Goal: Task Accomplishment & Management: Manage account settings

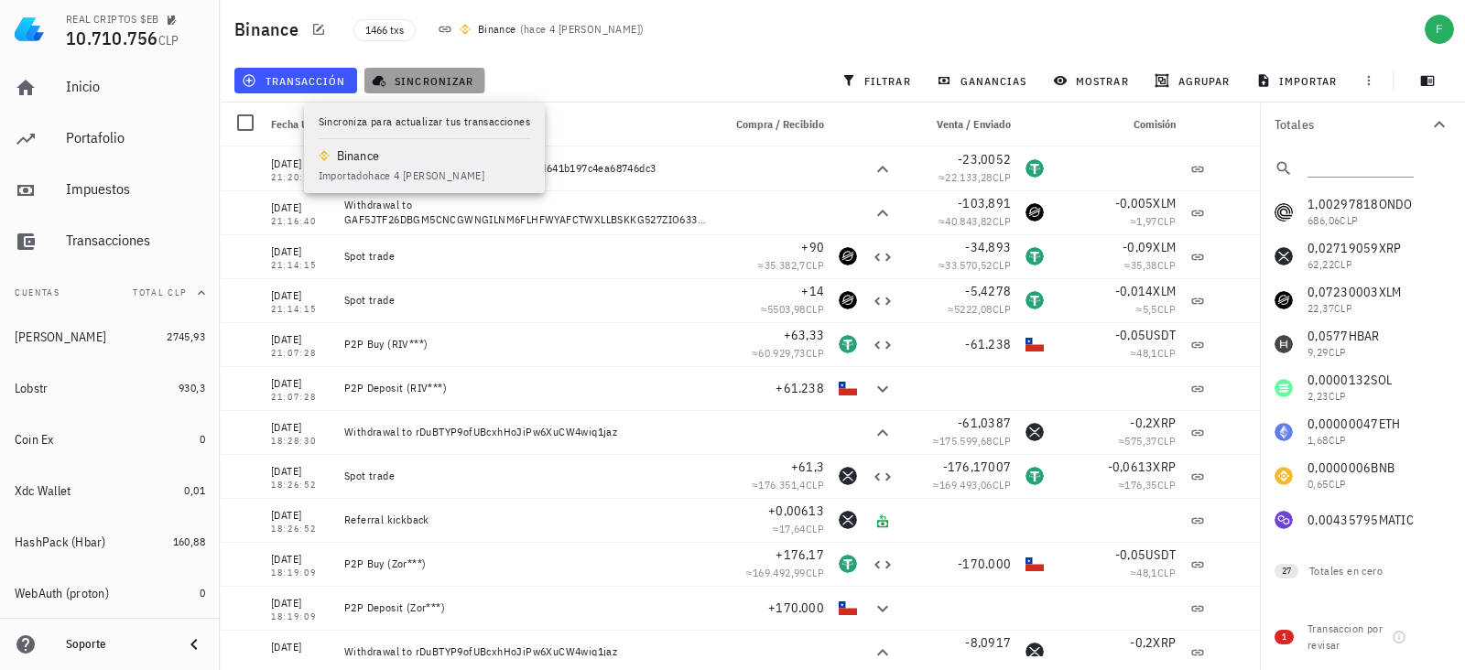
click at [464, 77] on span "sincronizar" at bounding box center [425, 80] width 98 height 15
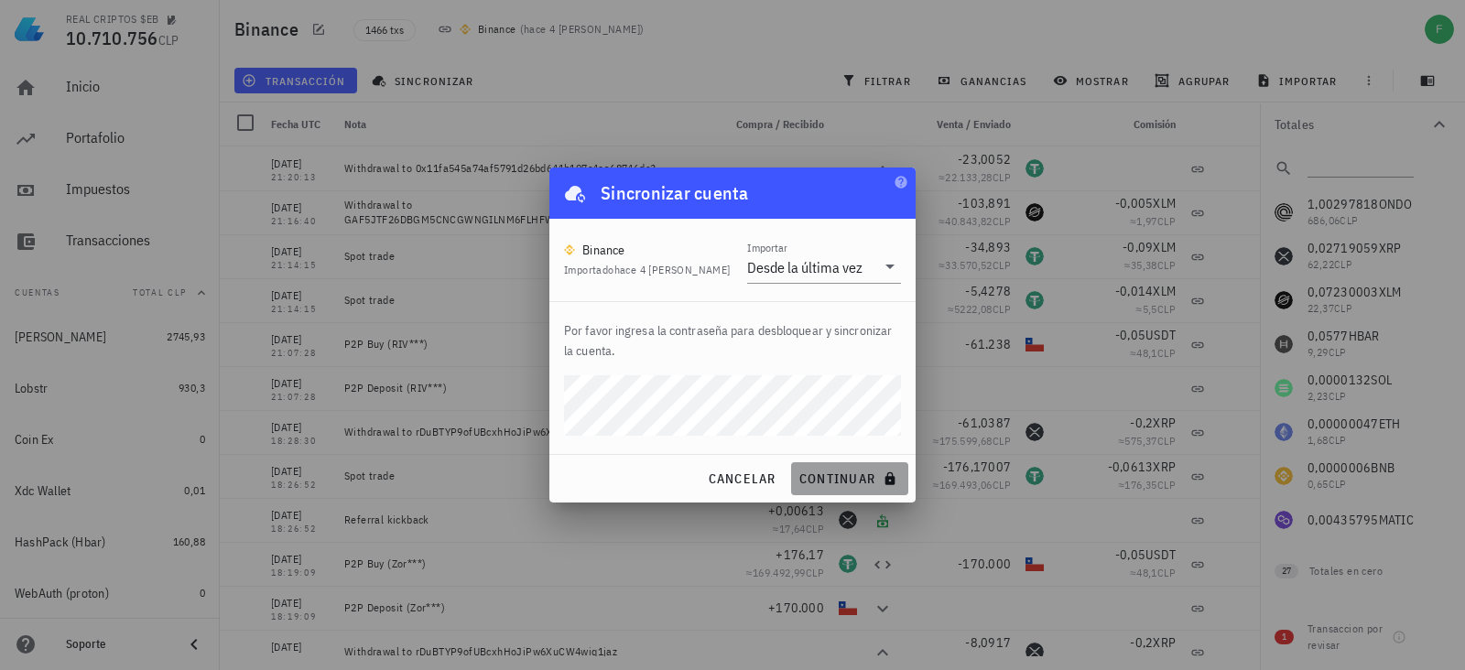
click at [843, 478] on span "continuar" at bounding box center [850, 479] width 103 height 16
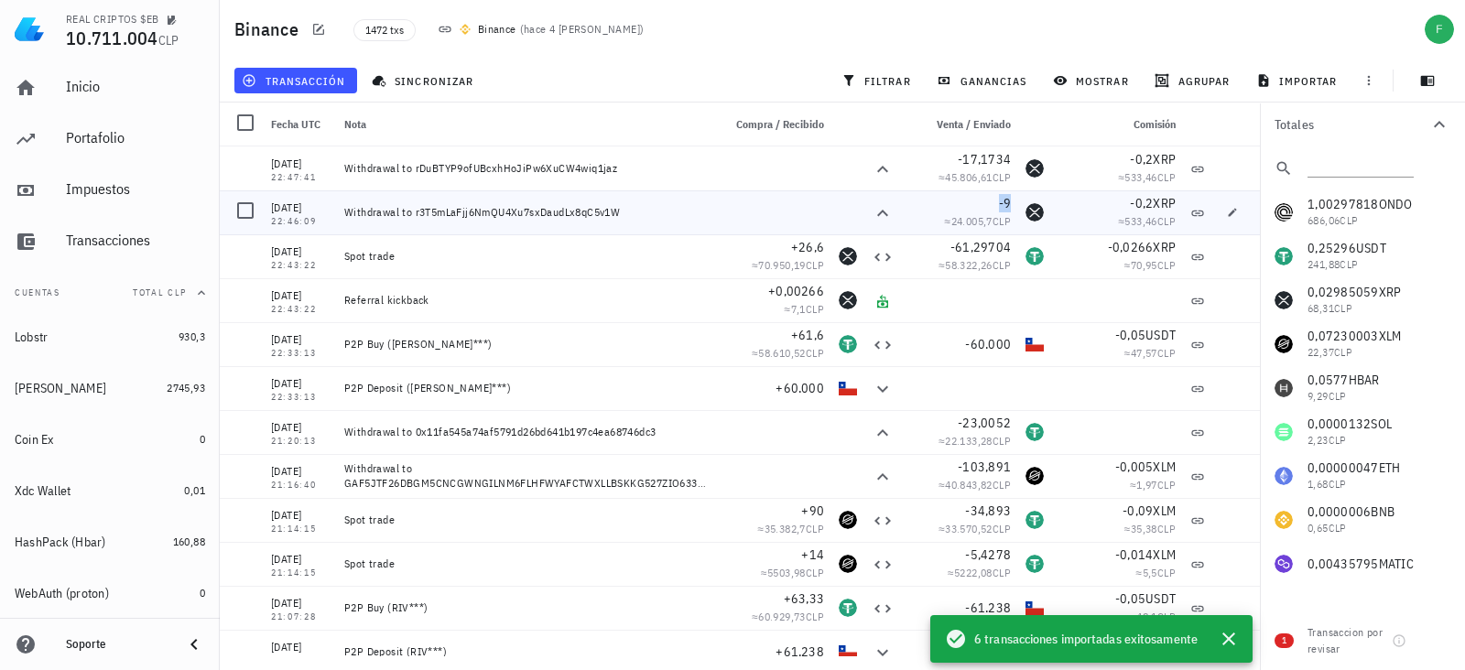
click at [999, 202] on span "-9" at bounding box center [1005, 203] width 13 height 16
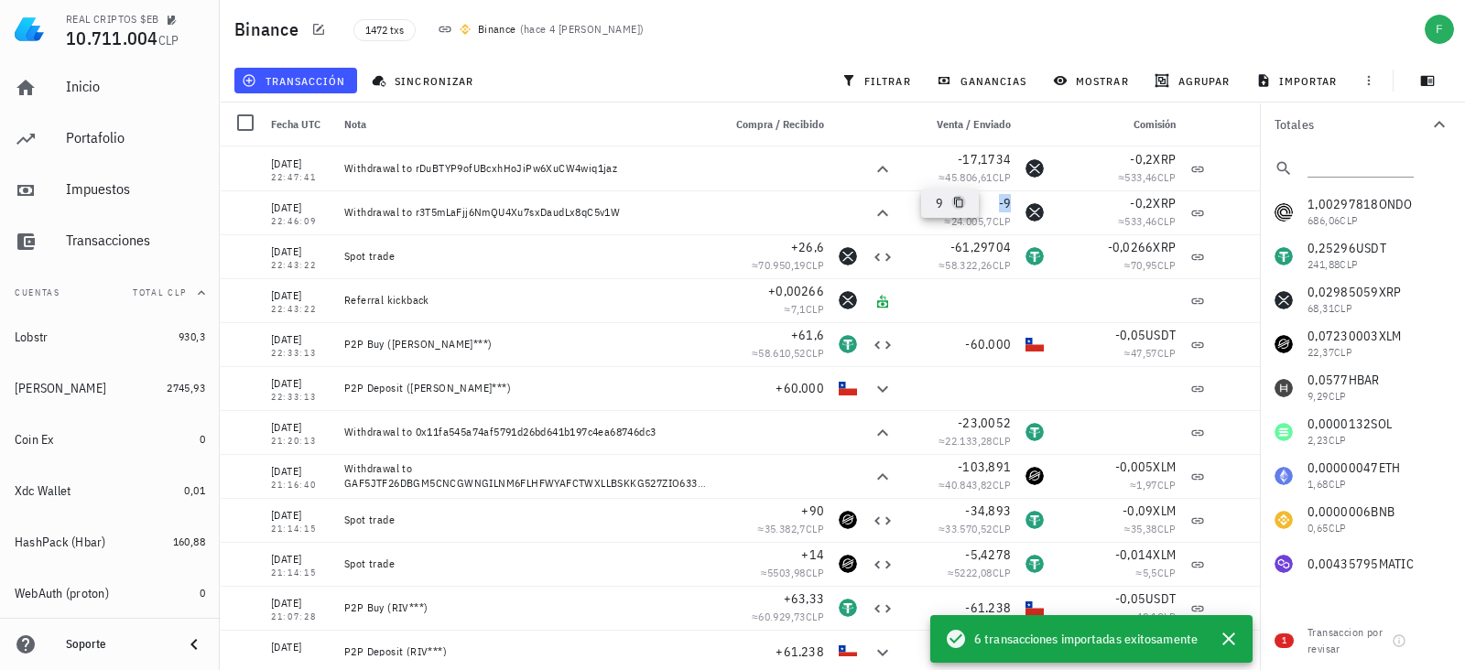
click at [962, 203] on icon "button" at bounding box center [958, 203] width 9 height 10
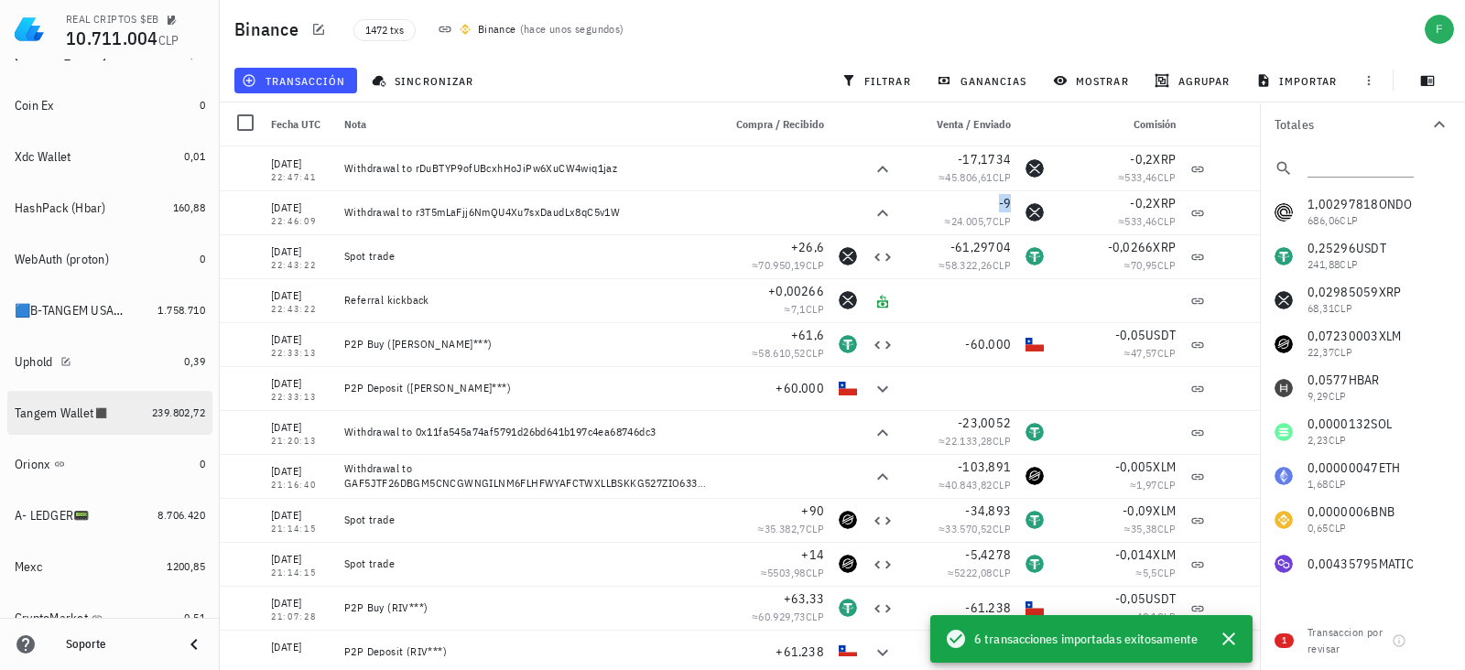
scroll to position [343, 0]
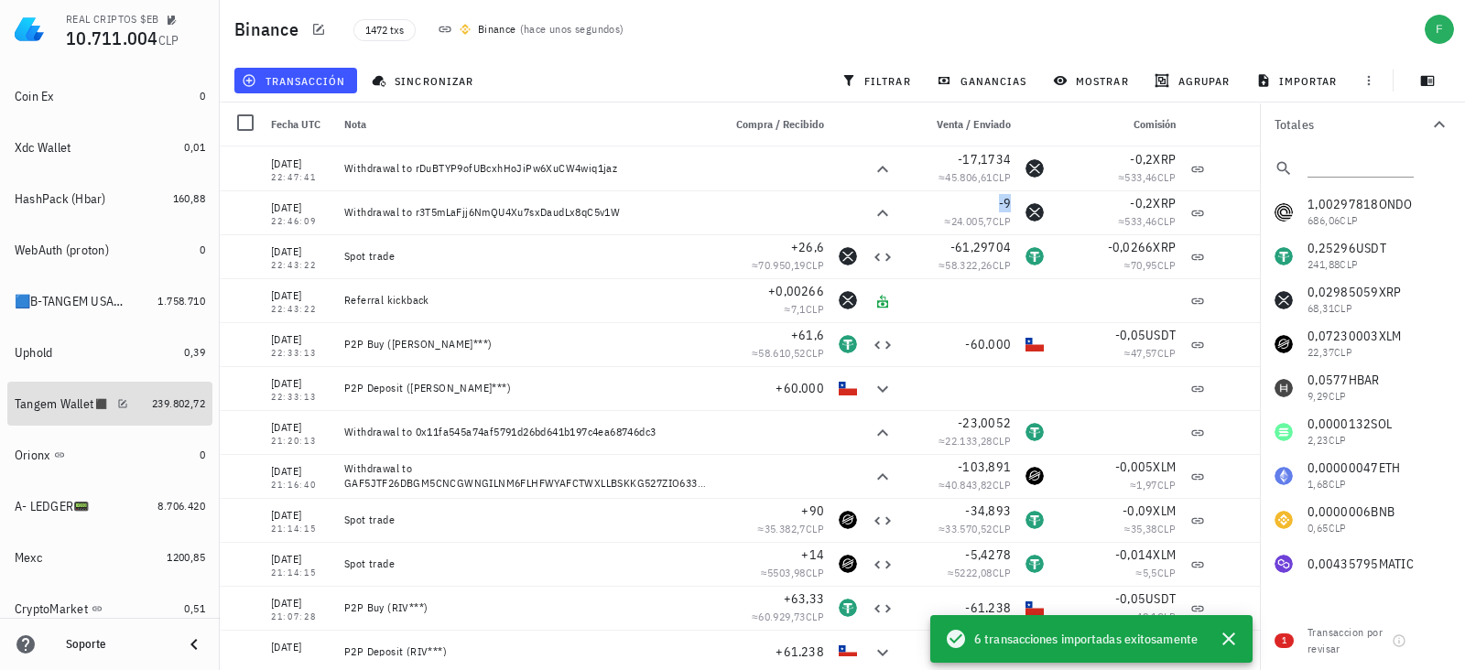
click at [64, 398] on div "Tangem Wallet◼️" at bounding box center [62, 405] width 95 height 16
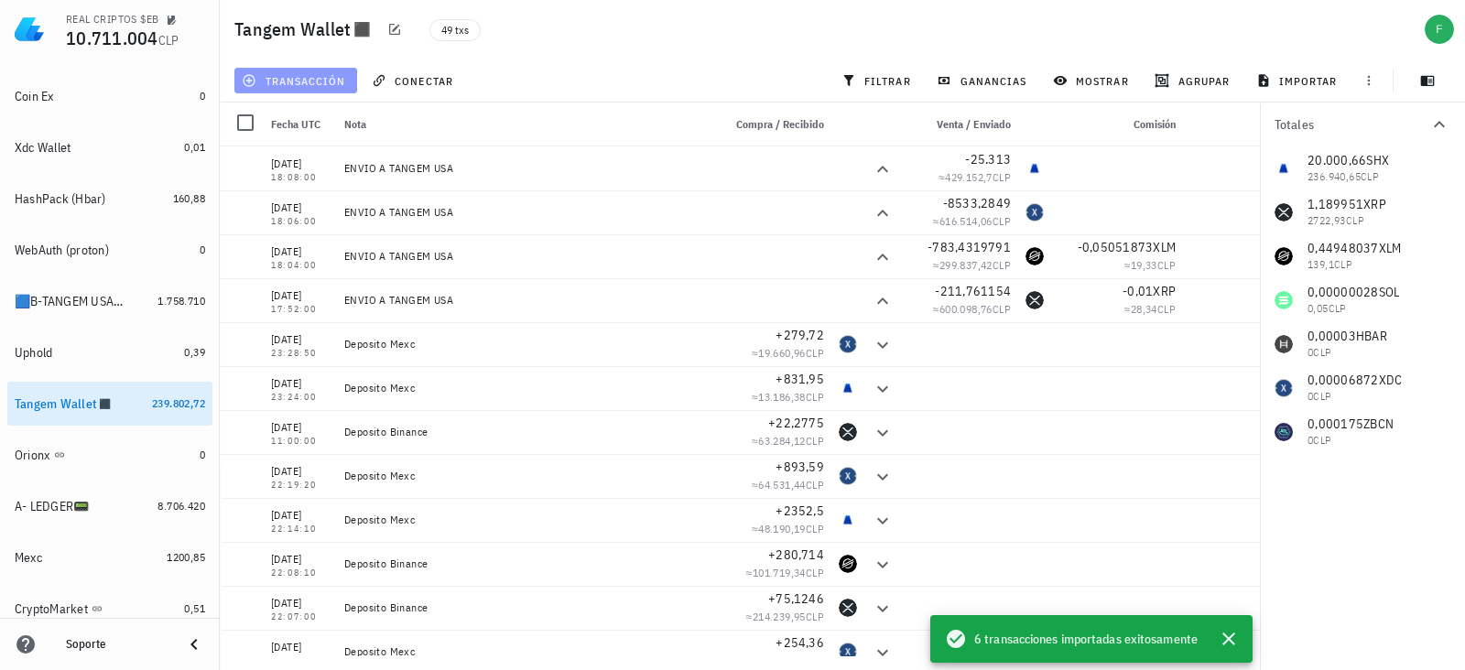
click at [332, 75] on span "transacción" at bounding box center [295, 80] width 100 height 15
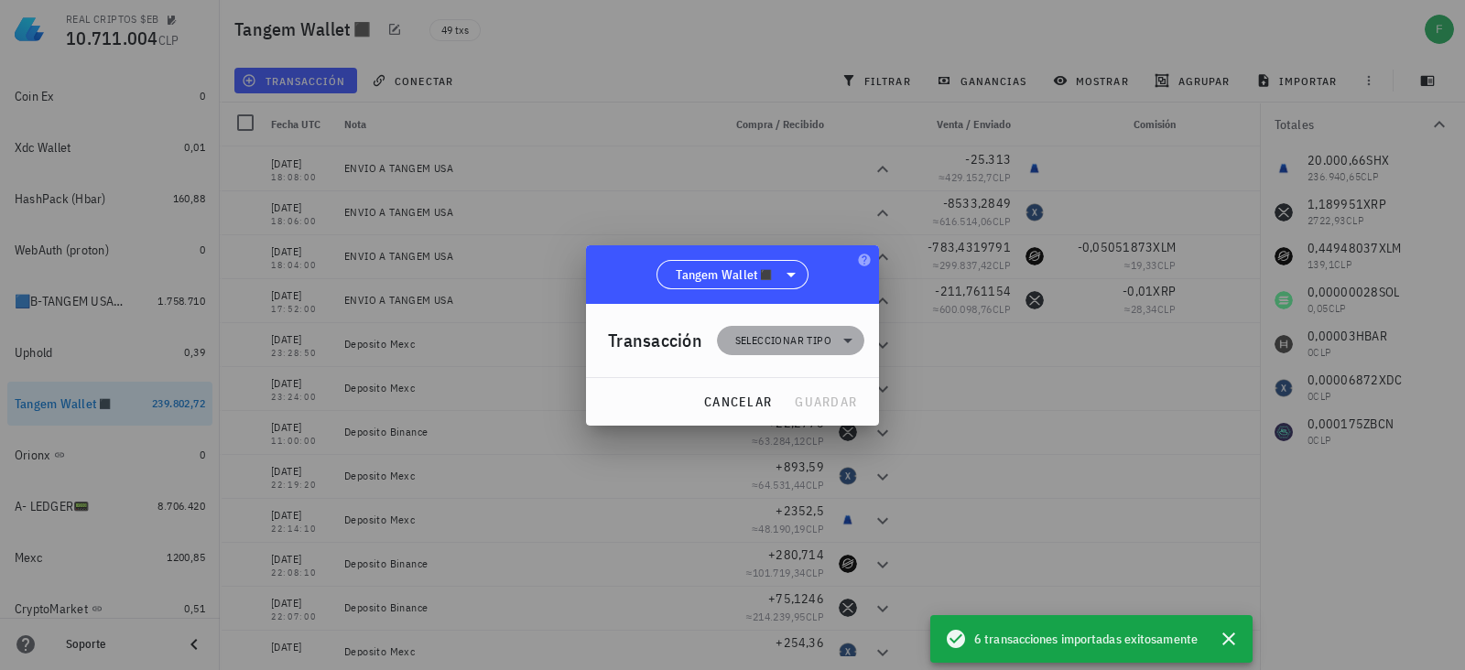
click at [774, 337] on span "Seleccionar tipo" at bounding box center [783, 341] width 96 height 18
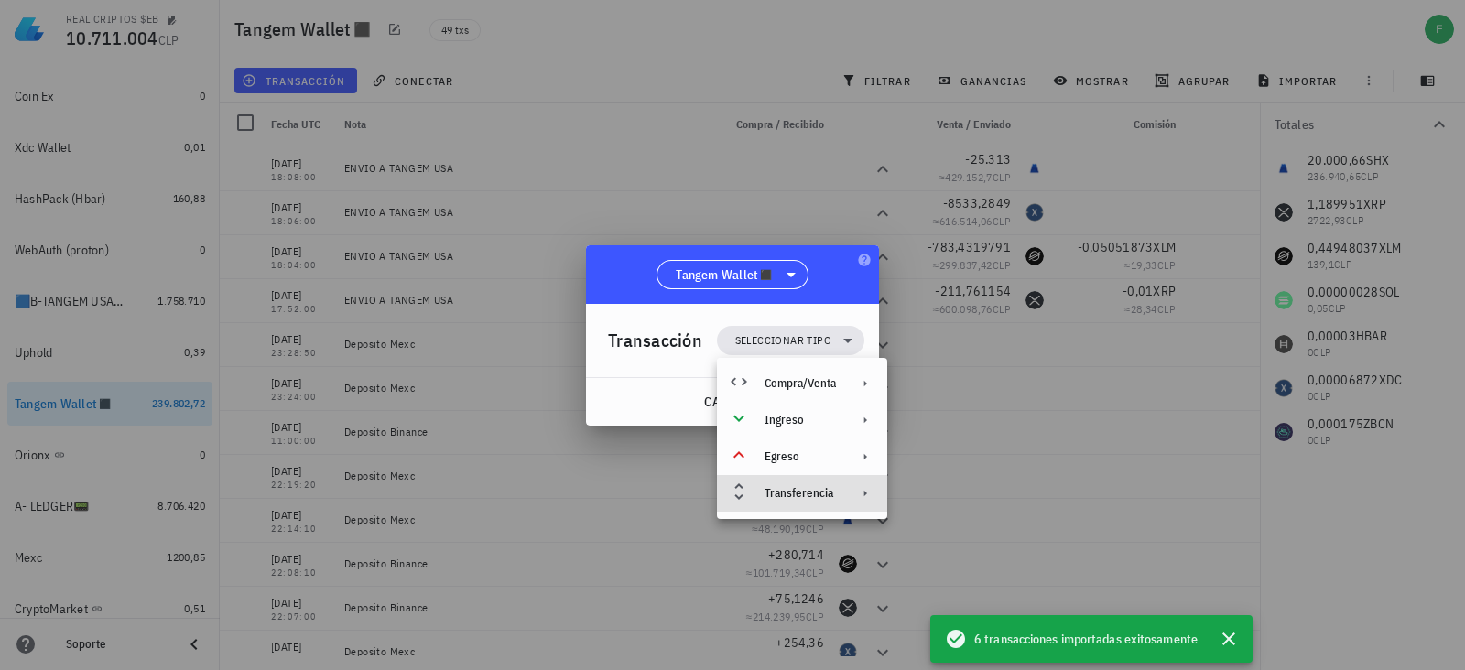
click at [799, 486] on div "Transferencia" at bounding box center [800, 493] width 71 height 15
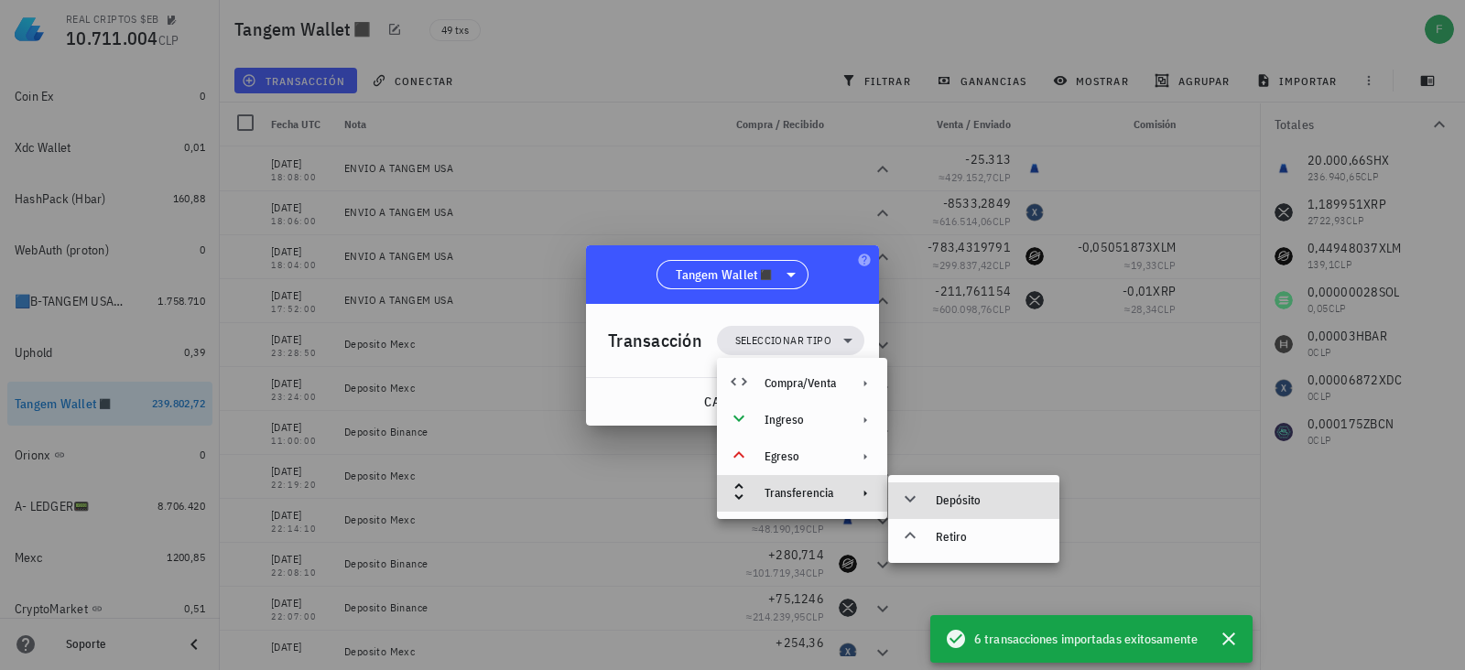
click at [948, 505] on div "Depósito" at bounding box center [990, 501] width 109 height 15
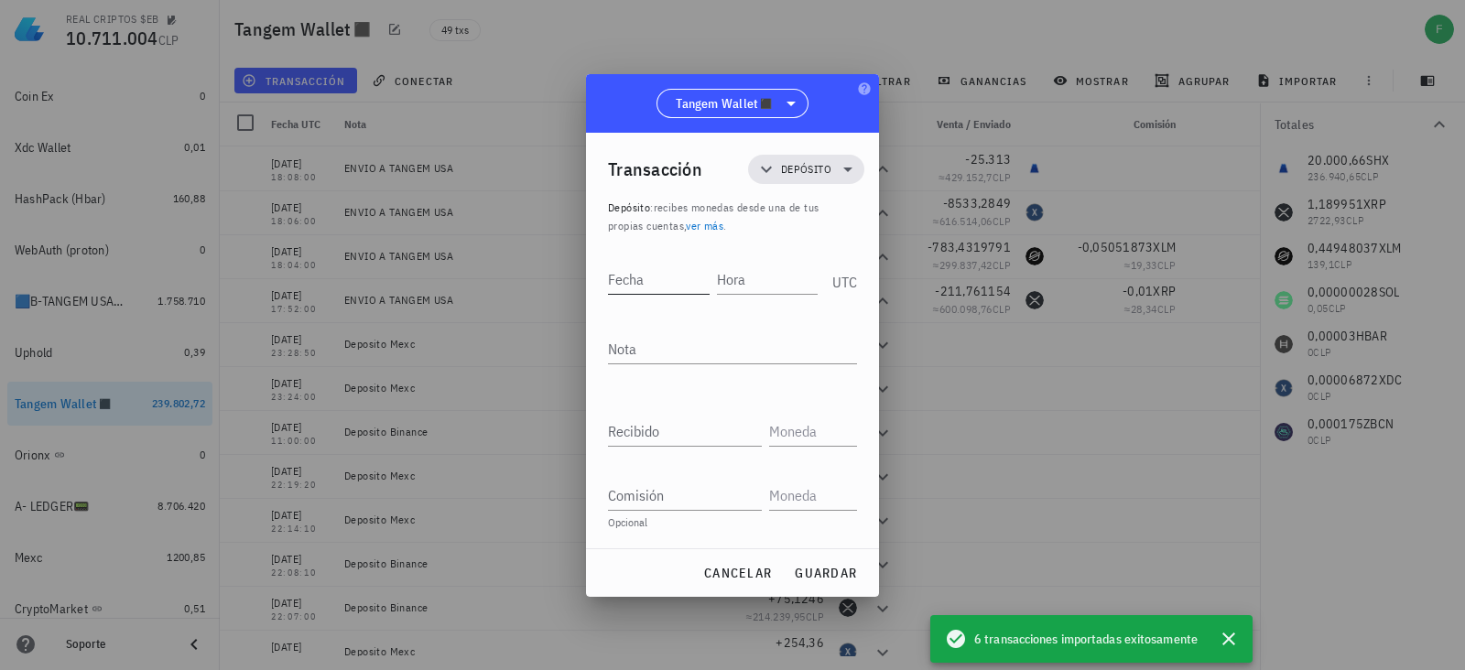
click at [678, 272] on input "Fecha" at bounding box center [659, 279] width 102 height 29
type input "1"
type input "[DATE]"
type input "22:46:13"
type textarea "DEPOSITO BINANCE (XRP PAPÁ)"
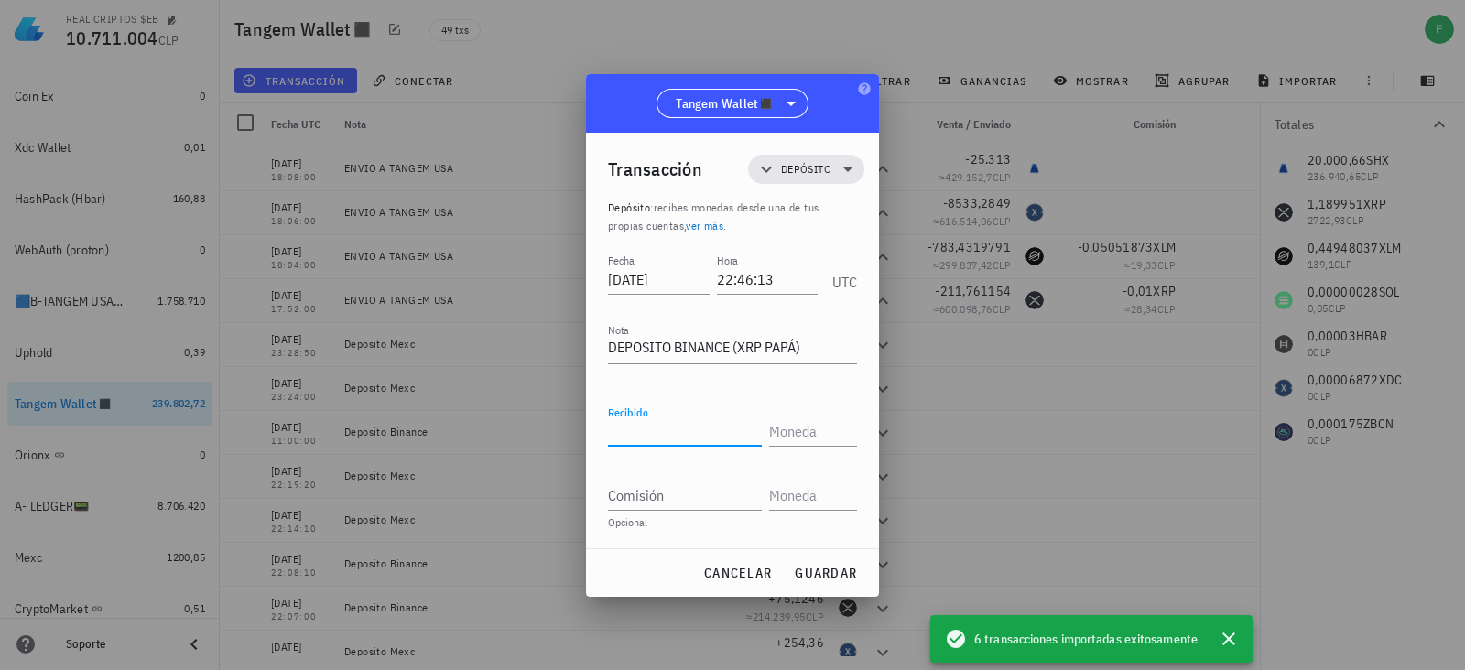
click at [618, 437] on input "Recibido" at bounding box center [685, 431] width 154 height 29
paste input "9"
type input "9"
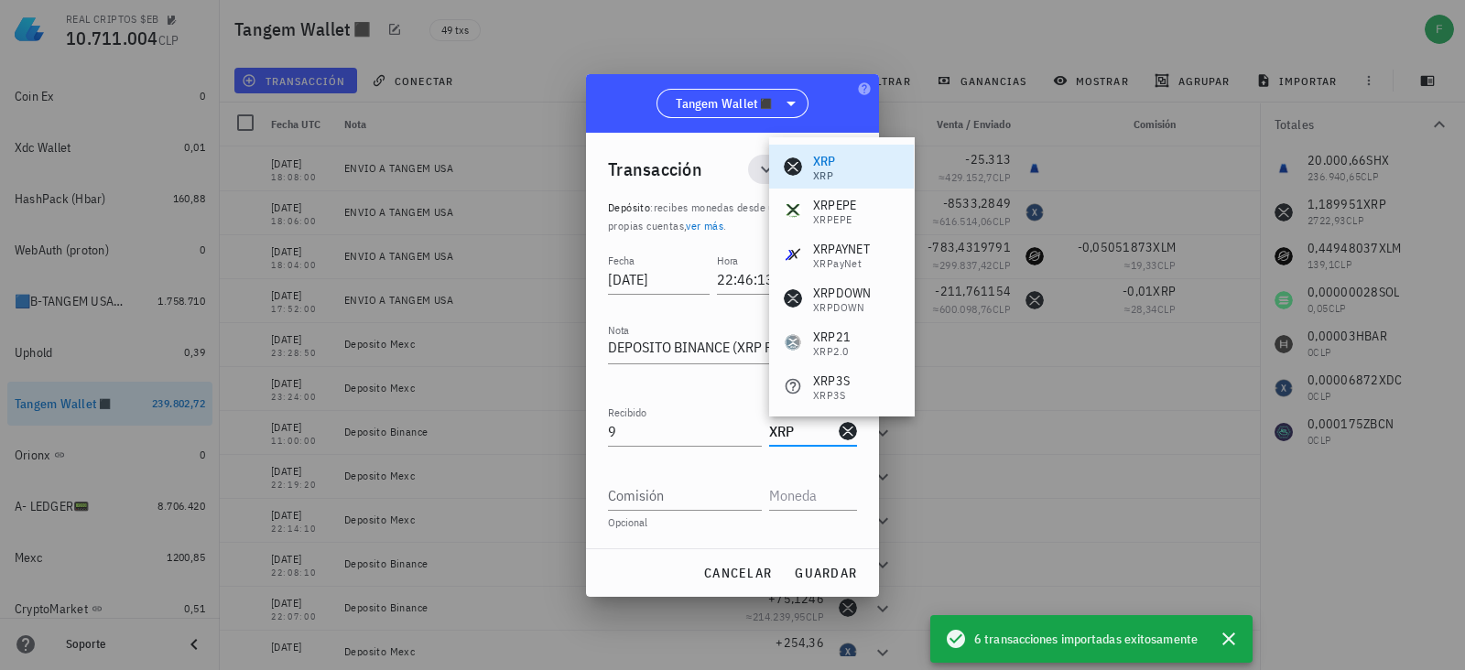
click at [821, 178] on div "XRP" at bounding box center [824, 175] width 23 height 11
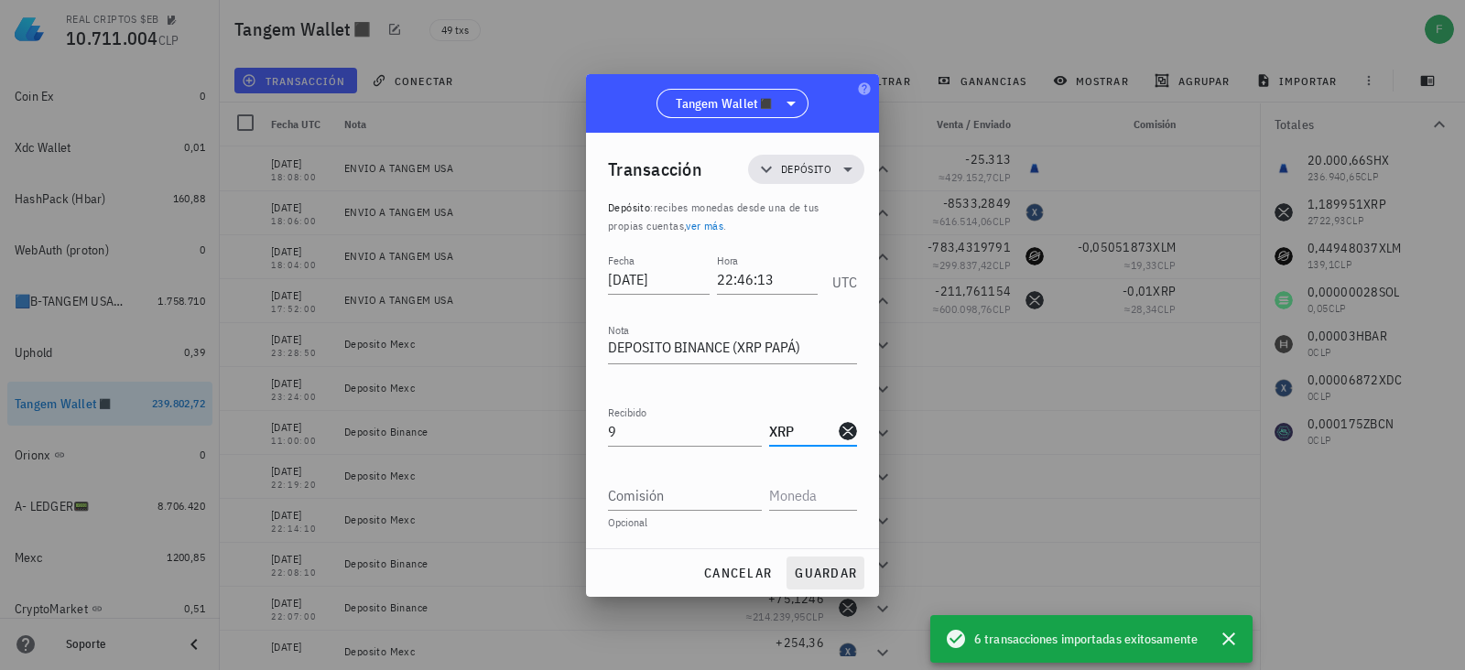
type input "XRP"
click at [817, 570] on span "guardar" at bounding box center [825, 573] width 63 height 16
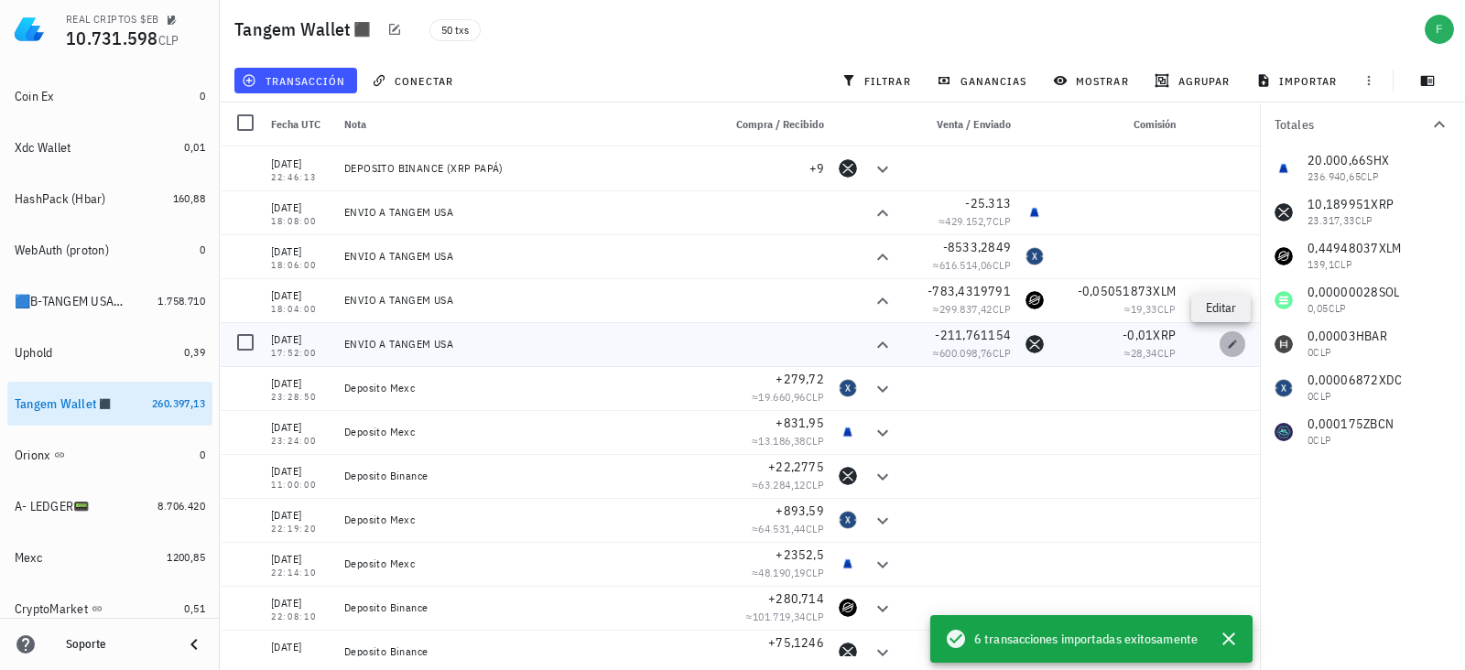
click at [1220, 344] on span "button" at bounding box center [1233, 344] width 26 height 11
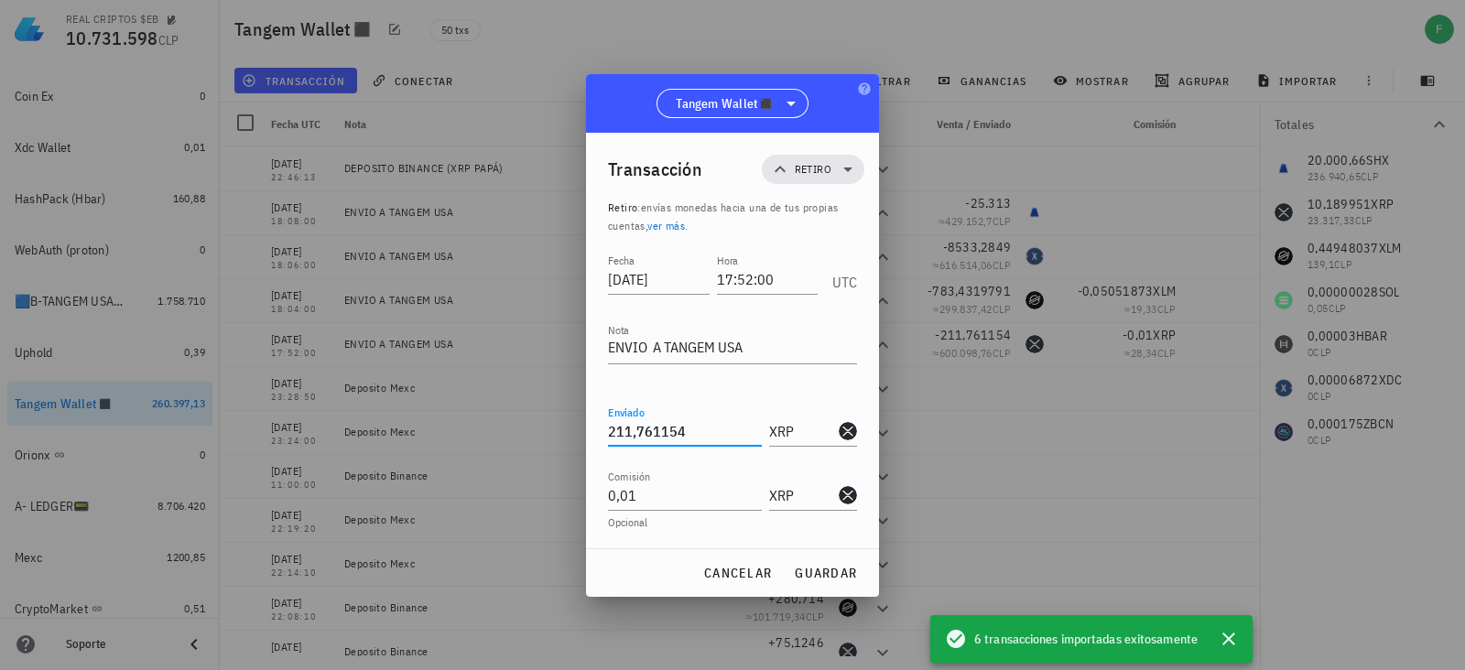
click at [629, 437] on input "211,761154" at bounding box center [685, 431] width 154 height 29
click at [832, 568] on span "guardar" at bounding box center [825, 573] width 63 height 16
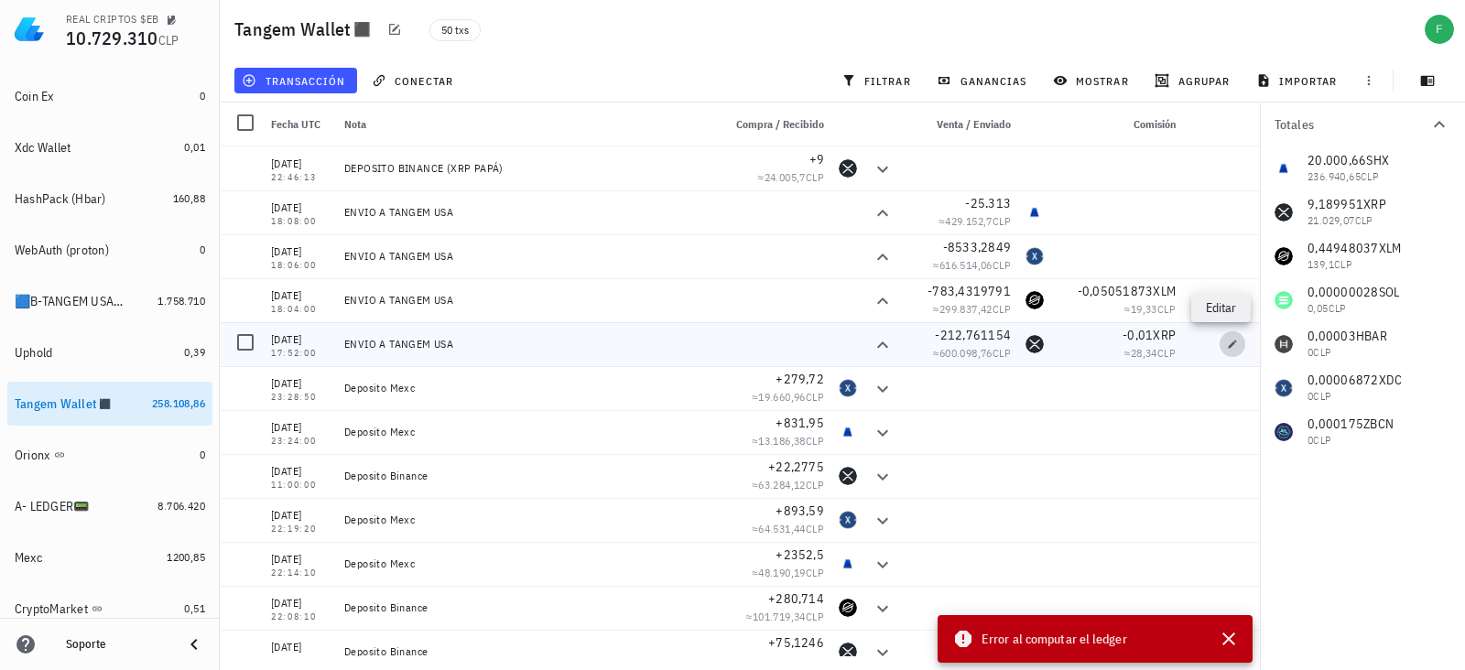
click at [1227, 340] on icon "button" at bounding box center [1232, 344] width 11 height 11
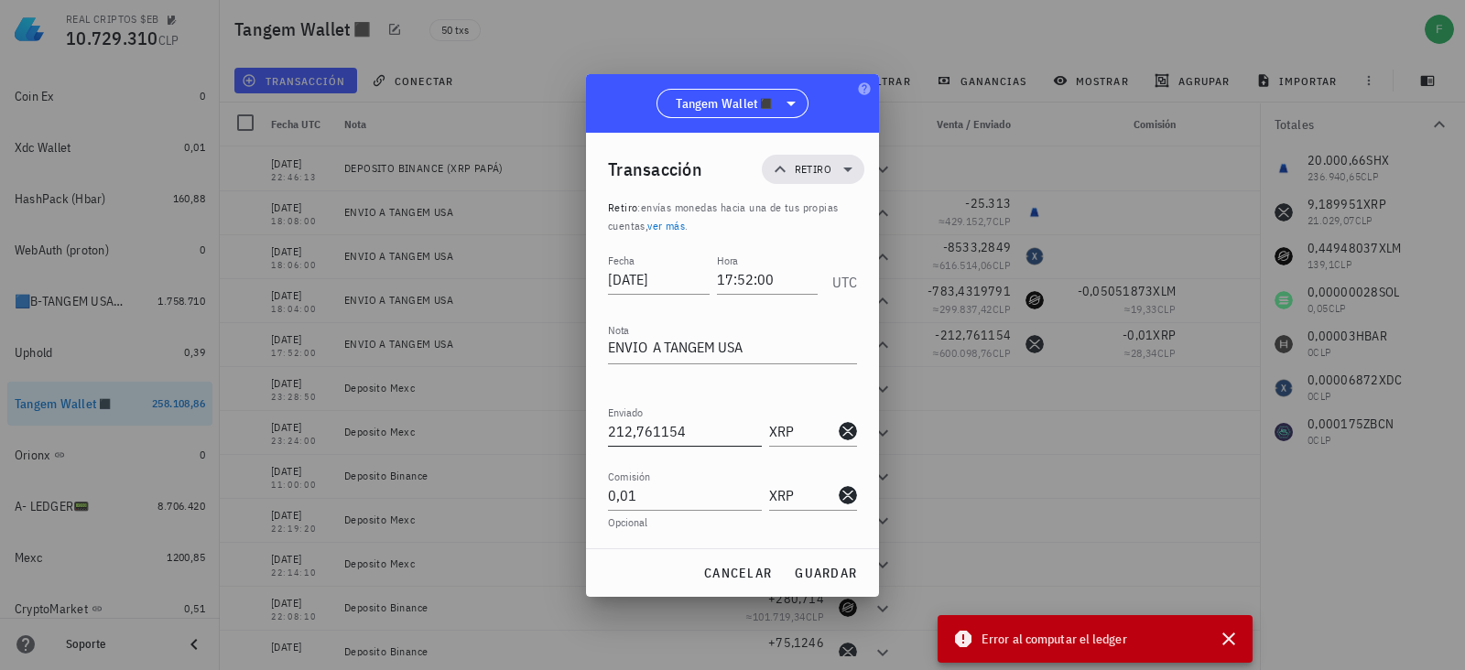
click at [626, 432] on input "212,761154" at bounding box center [685, 431] width 154 height 29
type input "211,761154"
click at [620, 497] on input "0,01" at bounding box center [685, 495] width 154 height 29
click at [645, 494] on input "1,01" at bounding box center [685, 495] width 154 height 29
type input "1,18"
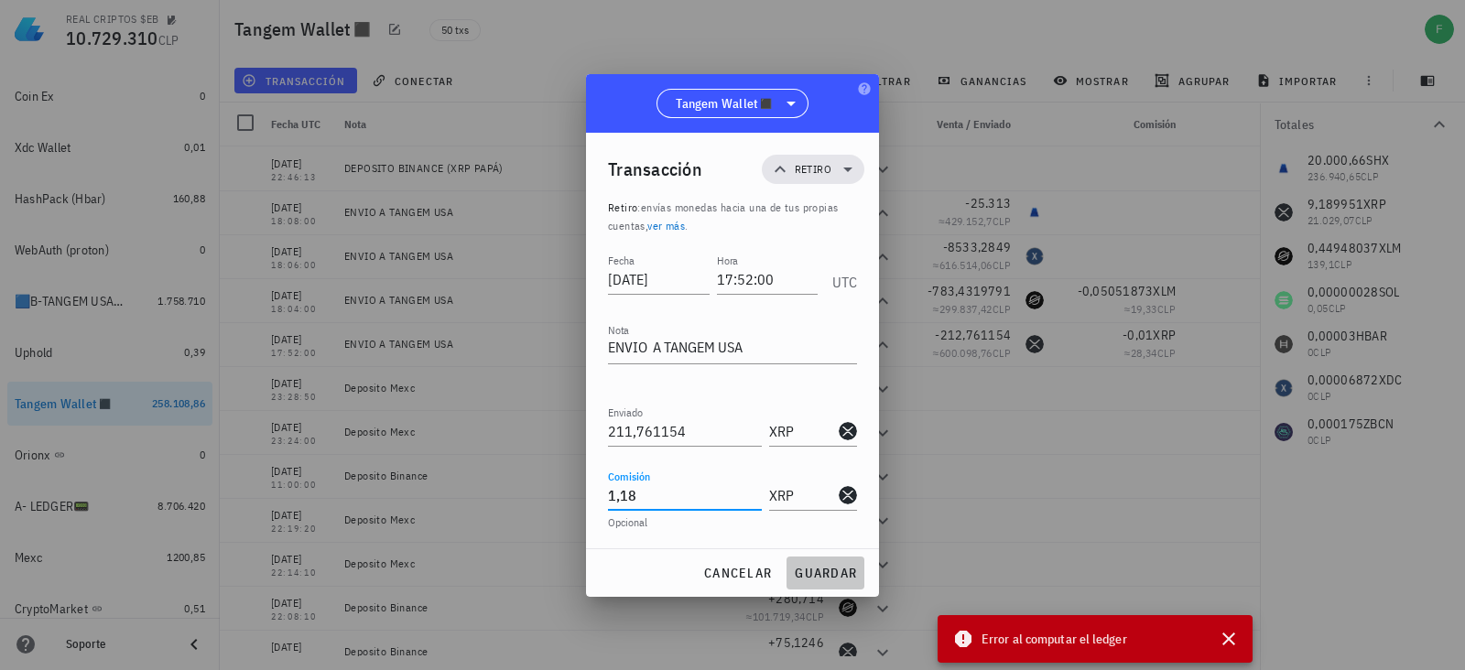
click at [811, 560] on button "guardar" at bounding box center [826, 573] width 78 height 33
type input "212,761154"
type input "0,01"
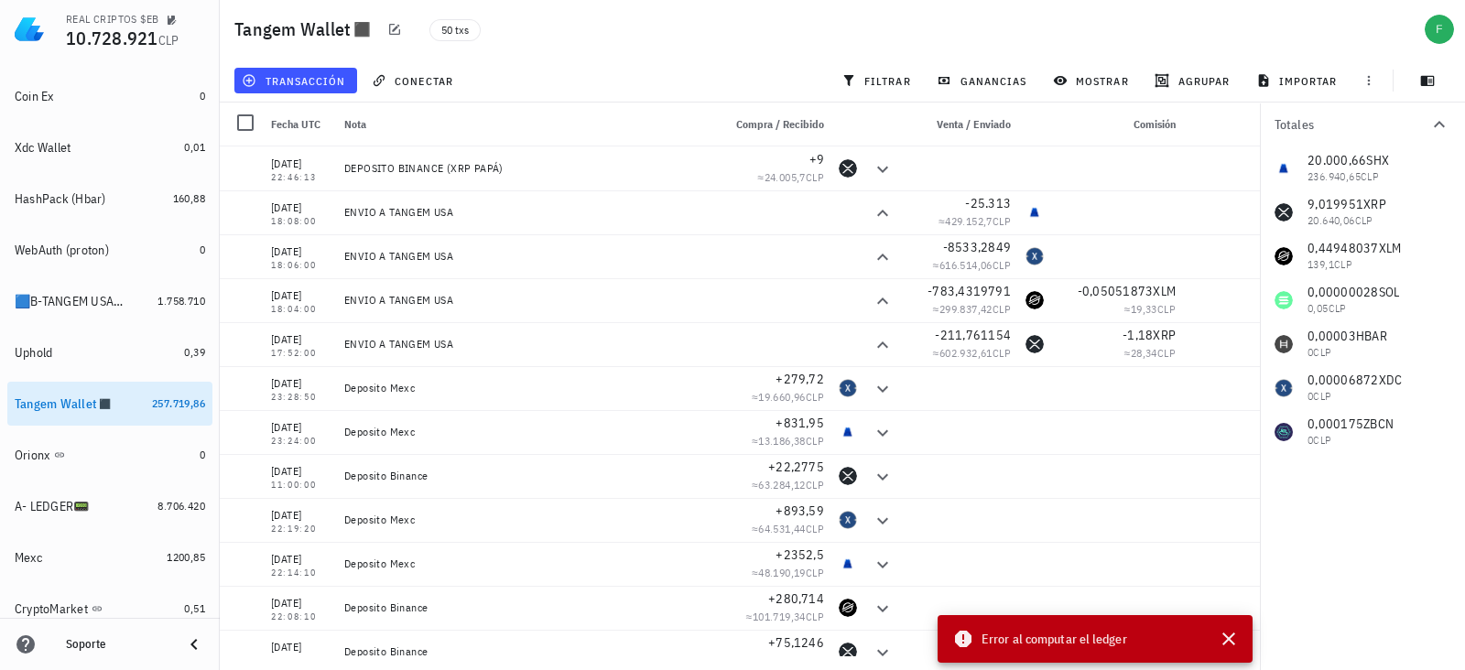
click at [966, 637] on icon at bounding box center [963, 639] width 16 height 16
click at [1232, 644] on icon "button" at bounding box center [1229, 639] width 22 height 22
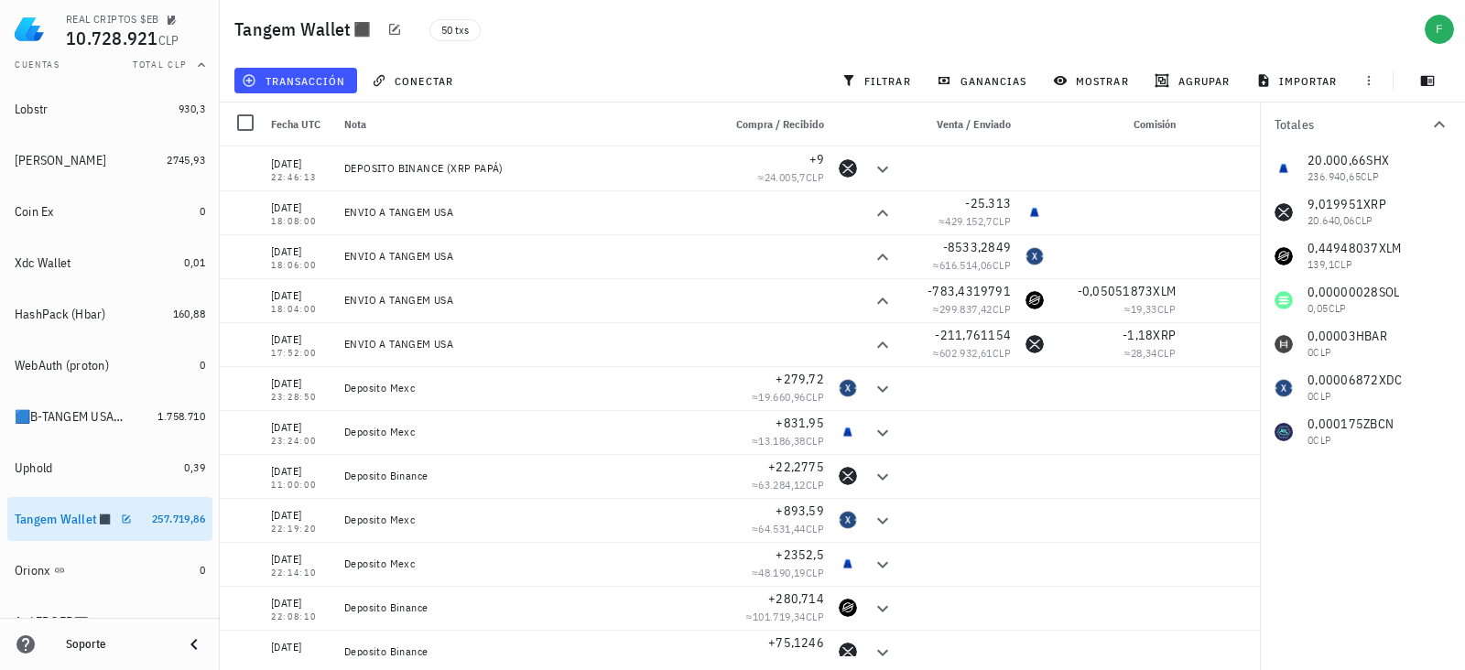
scroll to position [499, 0]
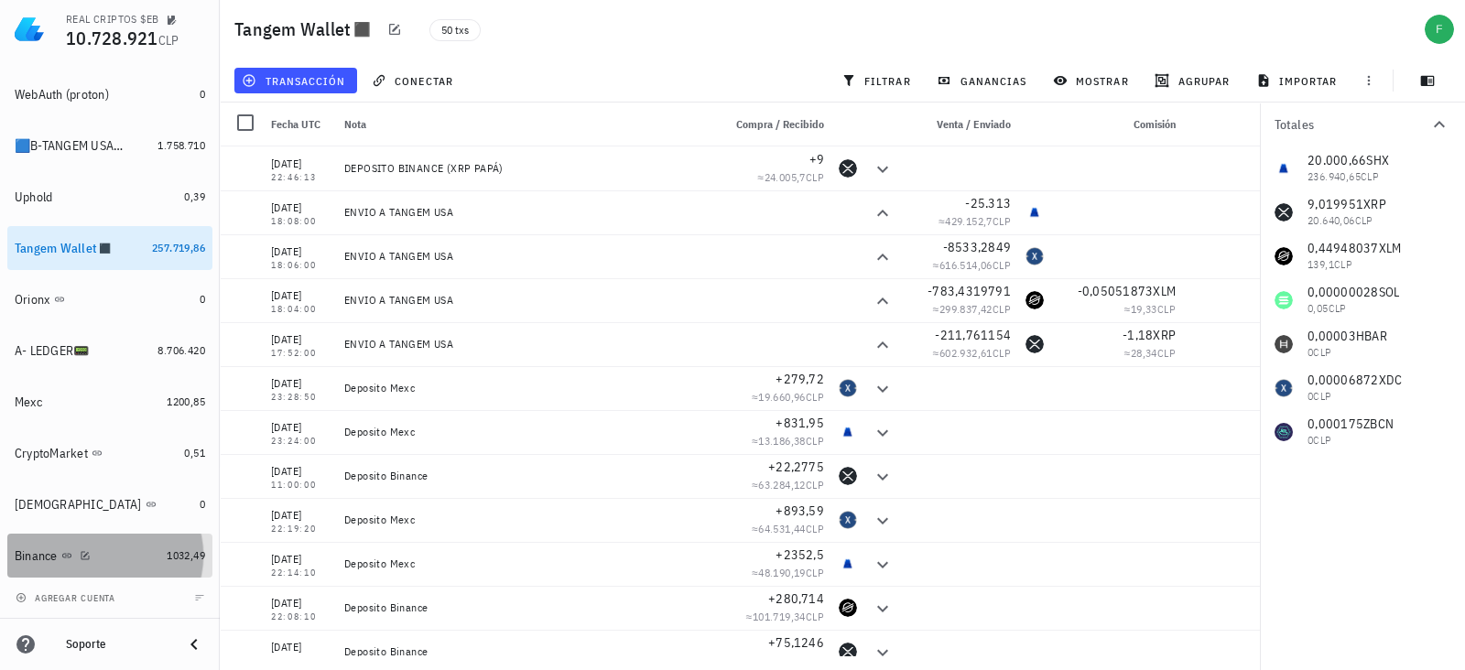
click at [177, 564] on div "1032,49" at bounding box center [186, 556] width 38 height 18
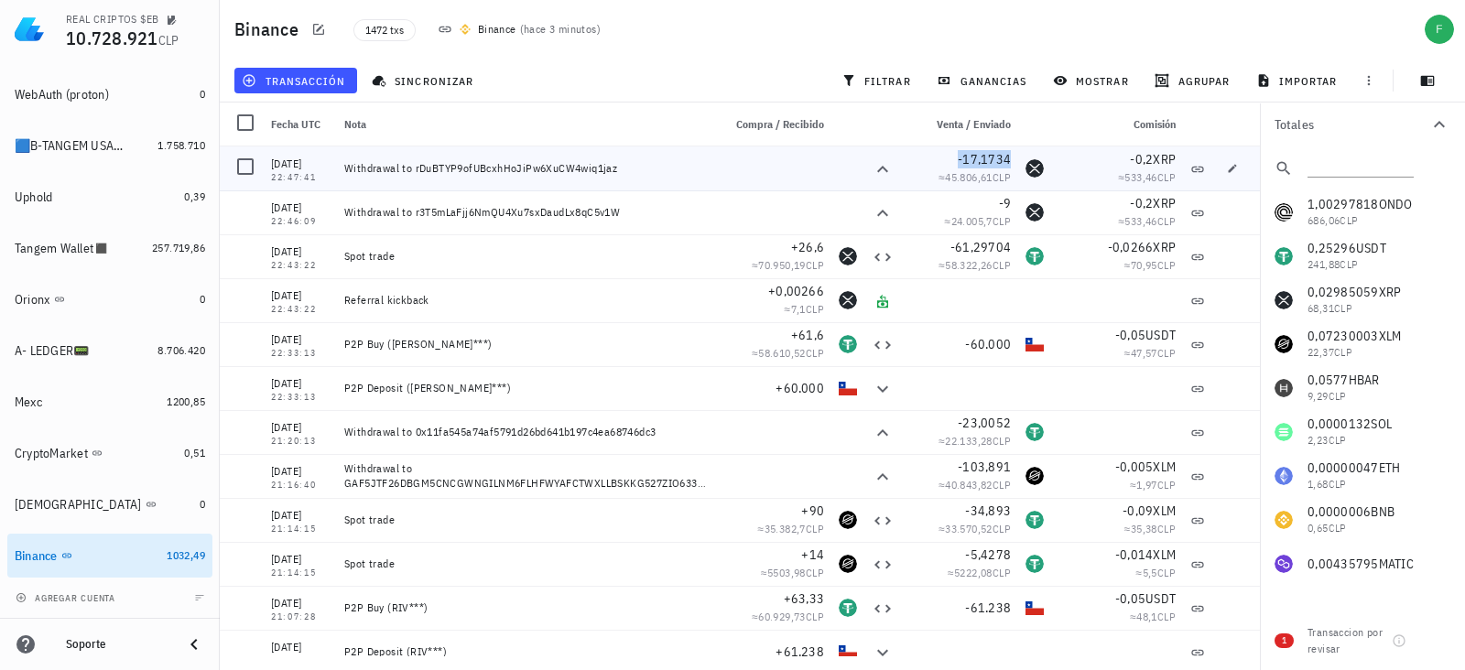
click at [985, 158] on span "-17,1734" at bounding box center [984, 159] width 53 height 16
click at [916, 151] on span "17,1734" at bounding box center [892, 159] width 70 height 16
click at [917, 158] on icon "button" at bounding box center [921, 159] width 9 height 10
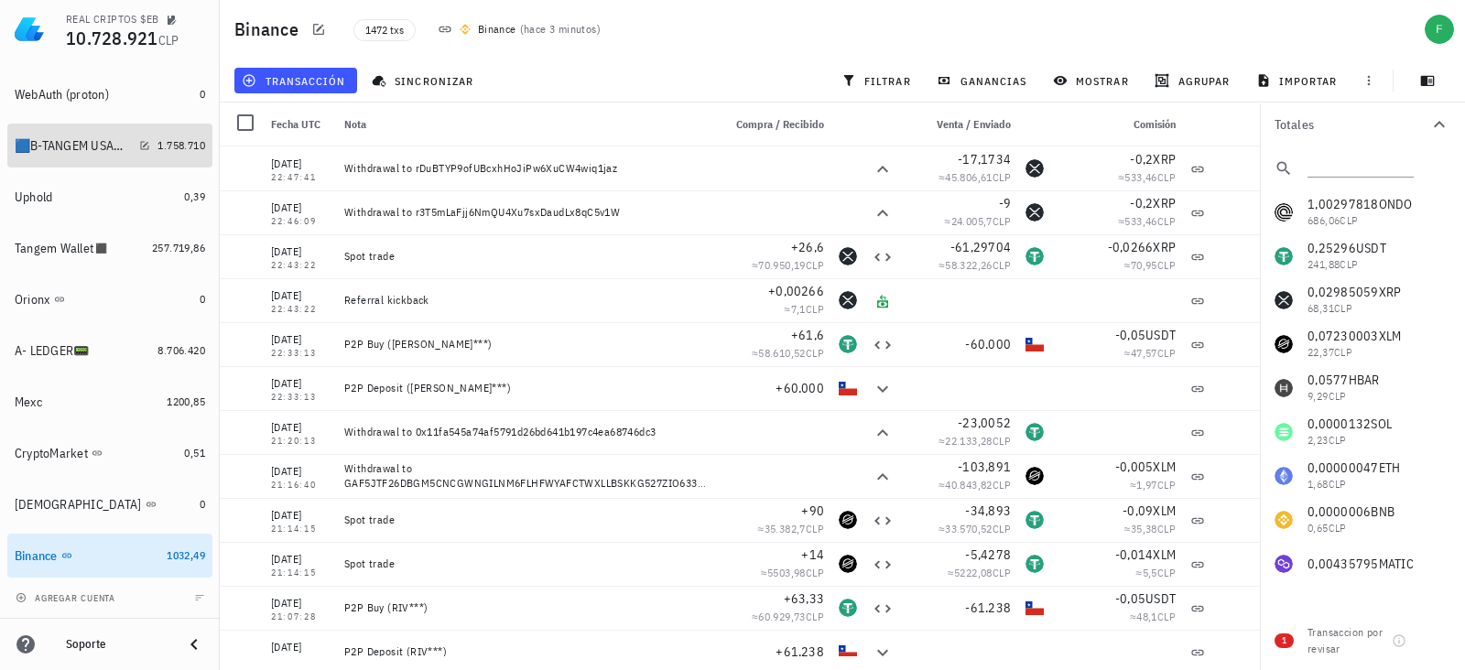
click at [66, 139] on div "🟦B-TANGEM USA🟥 🇺🇸📟" at bounding box center [73, 146] width 117 height 16
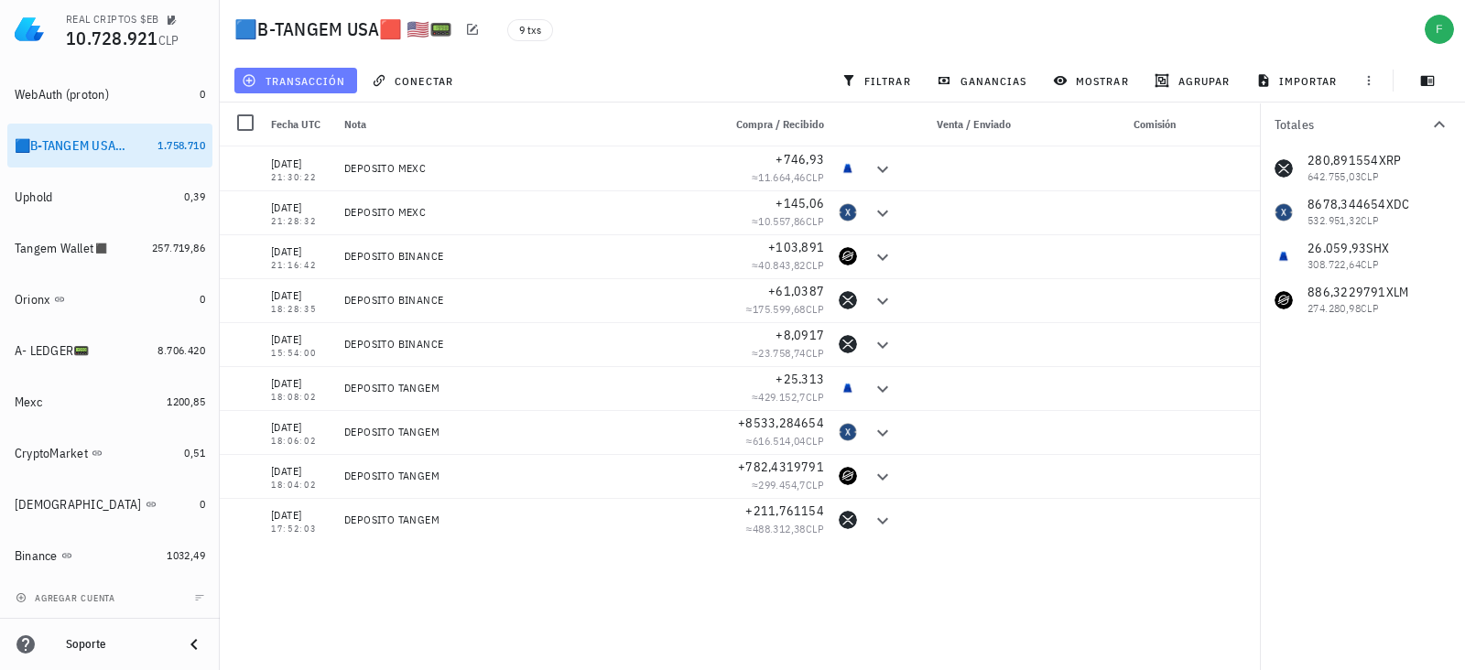
click at [295, 81] on span "transacción" at bounding box center [295, 80] width 100 height 15
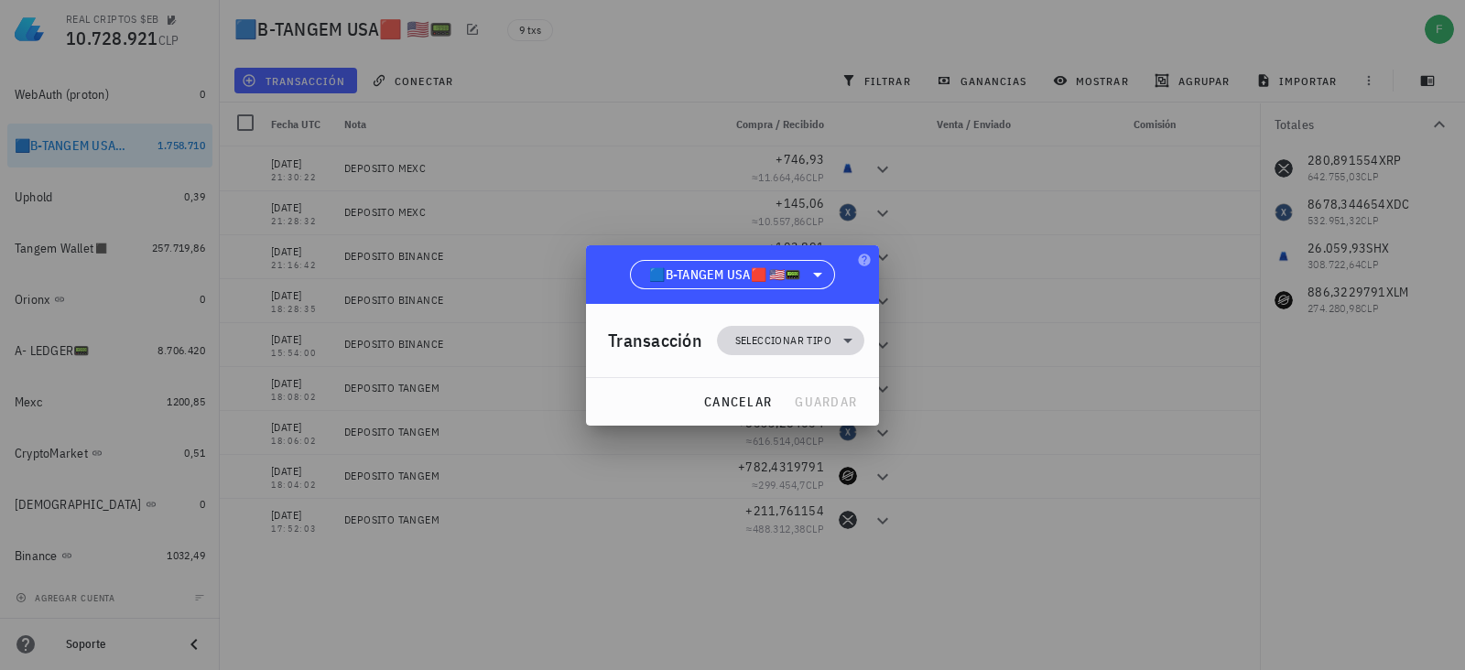
click at [774, 332] on span "Seleccionar tipo" at bounding box center [783, 341] width 96 height 18
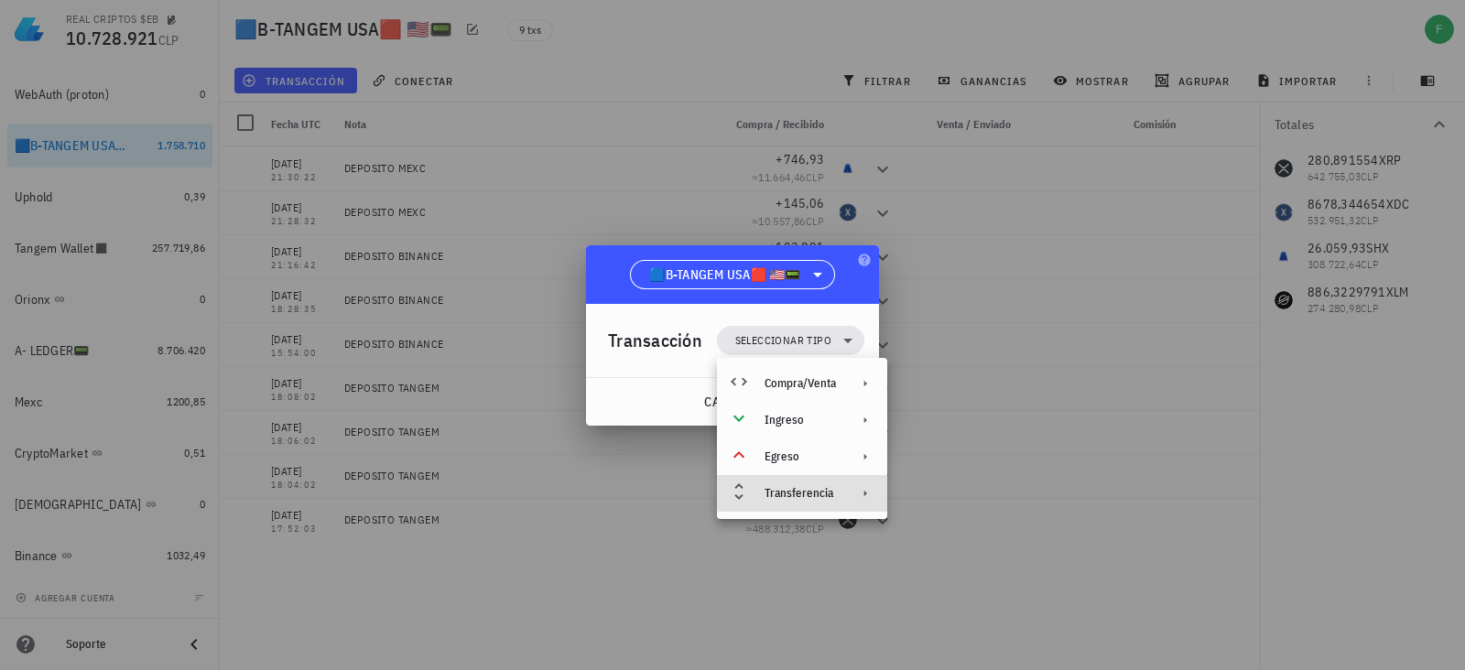
click at [812, 483] on div "Transferencia" at bounding box center [802, 493] width 170 height 37
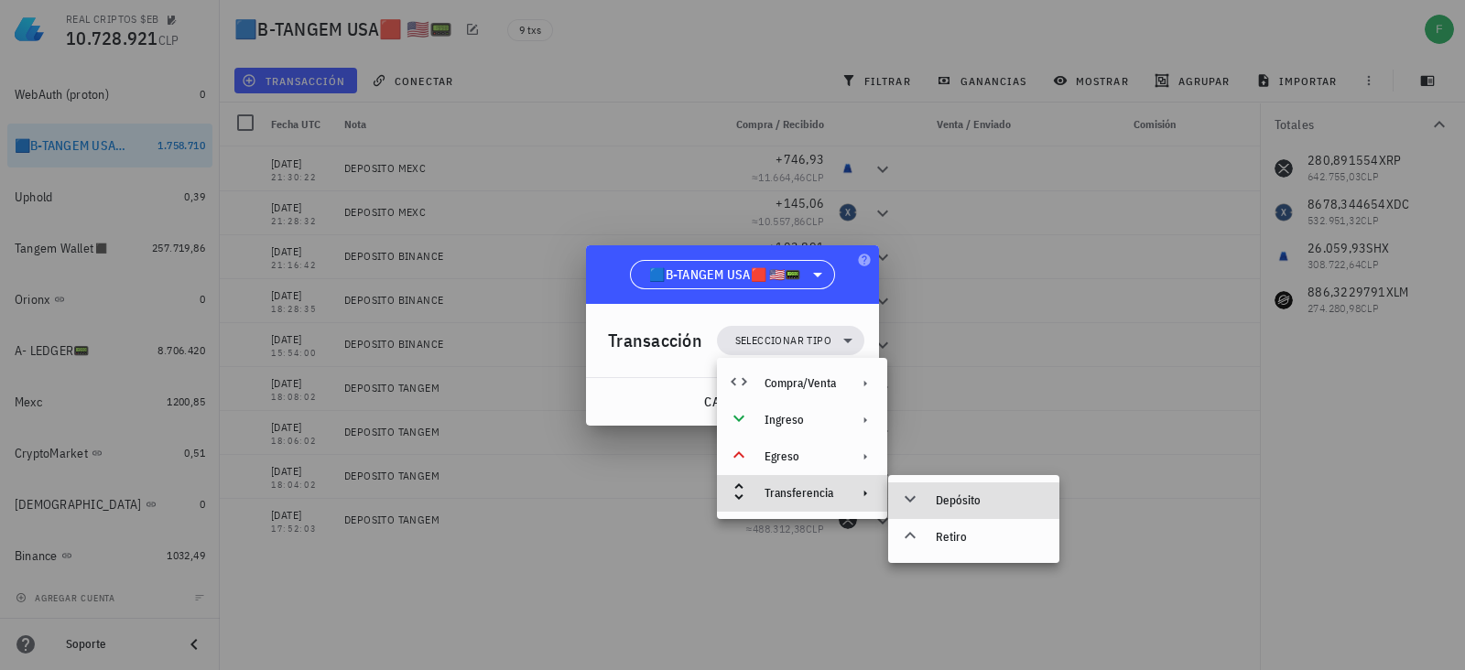
click at [936, 501] on div "Depósito" at bounding box center [990, 501] width 109 height 15
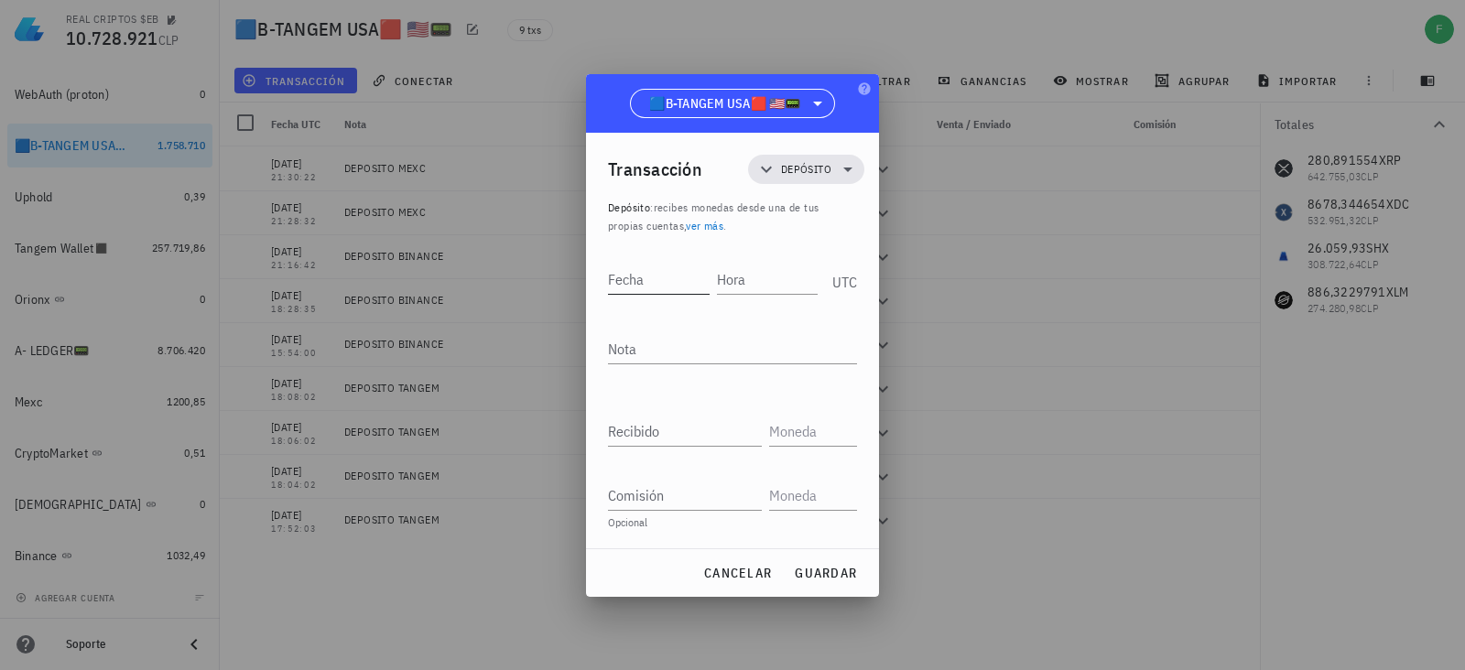
click at [675, 278] on input "Fecha" at bounding box center [659, 279] width 102 height 29
type input "[DATE]"
type input "22:46:13"
type textarea "d"
type textarea "DEPOSITO BINANCE"
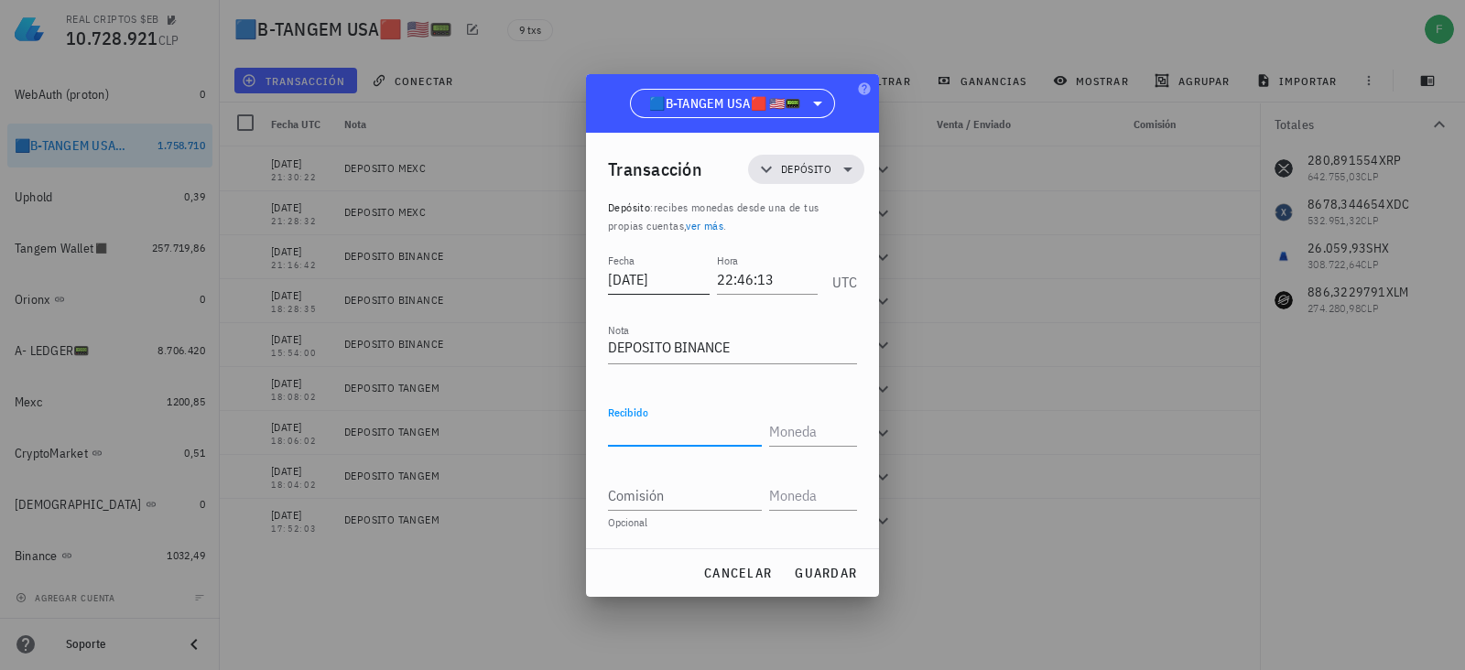
paste input "17,1734"
type input "17,1734"
type input "XRP"
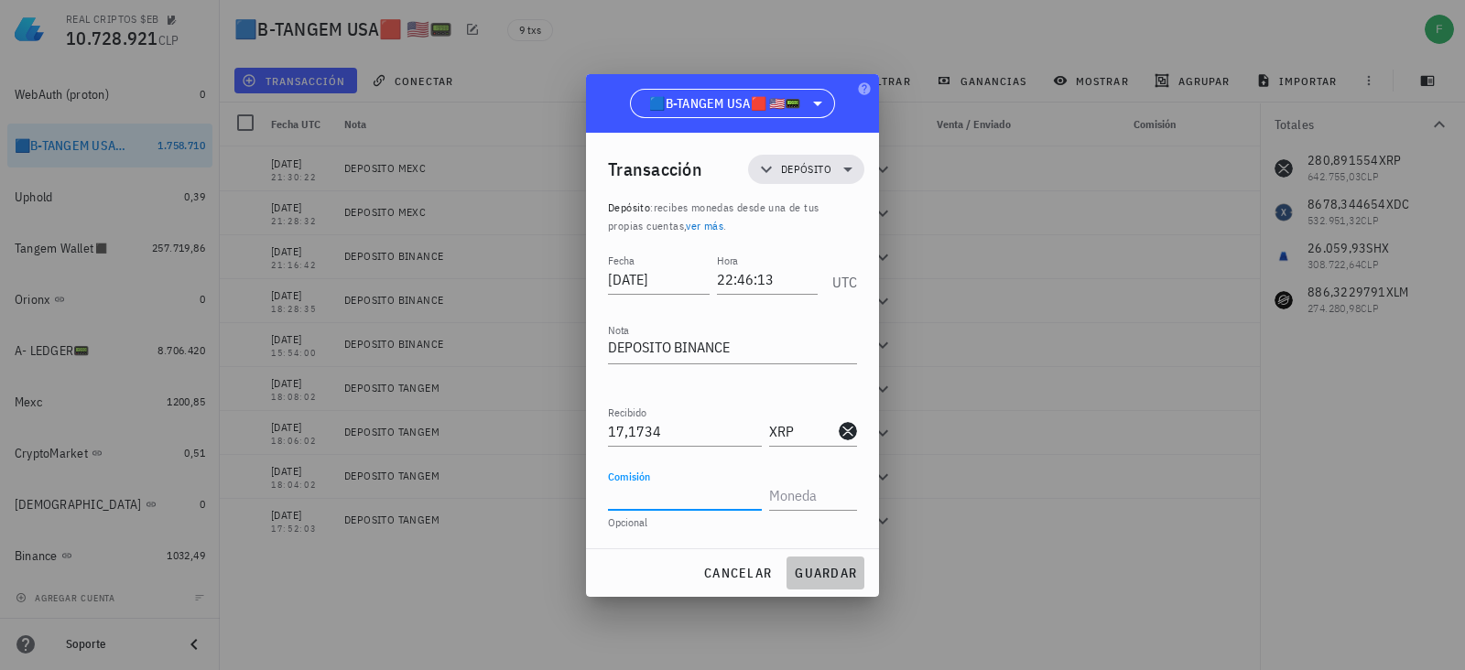
click at [804, 561] on button "guardar" at bounding box center [826, 573] width 78 height 33
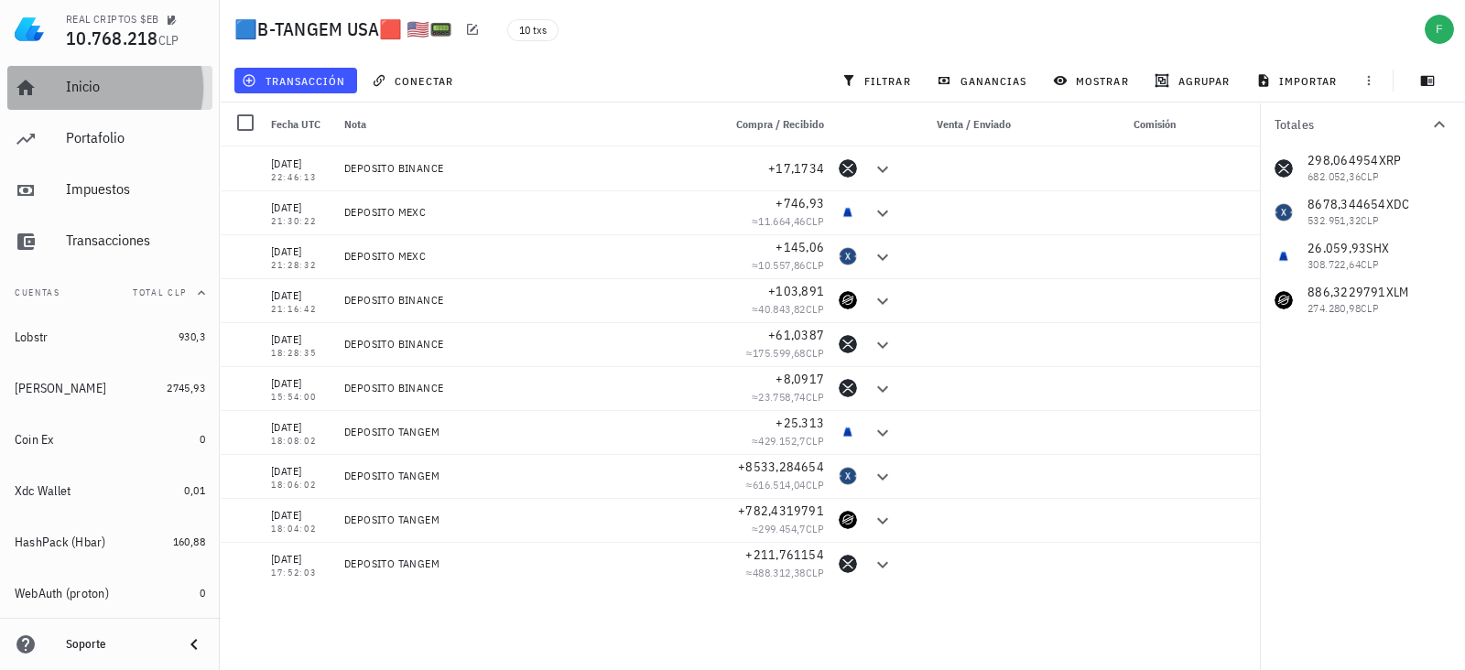
click at [86, 101] on div "Inicio" at bounding box center [135, 87] width 139 height 41
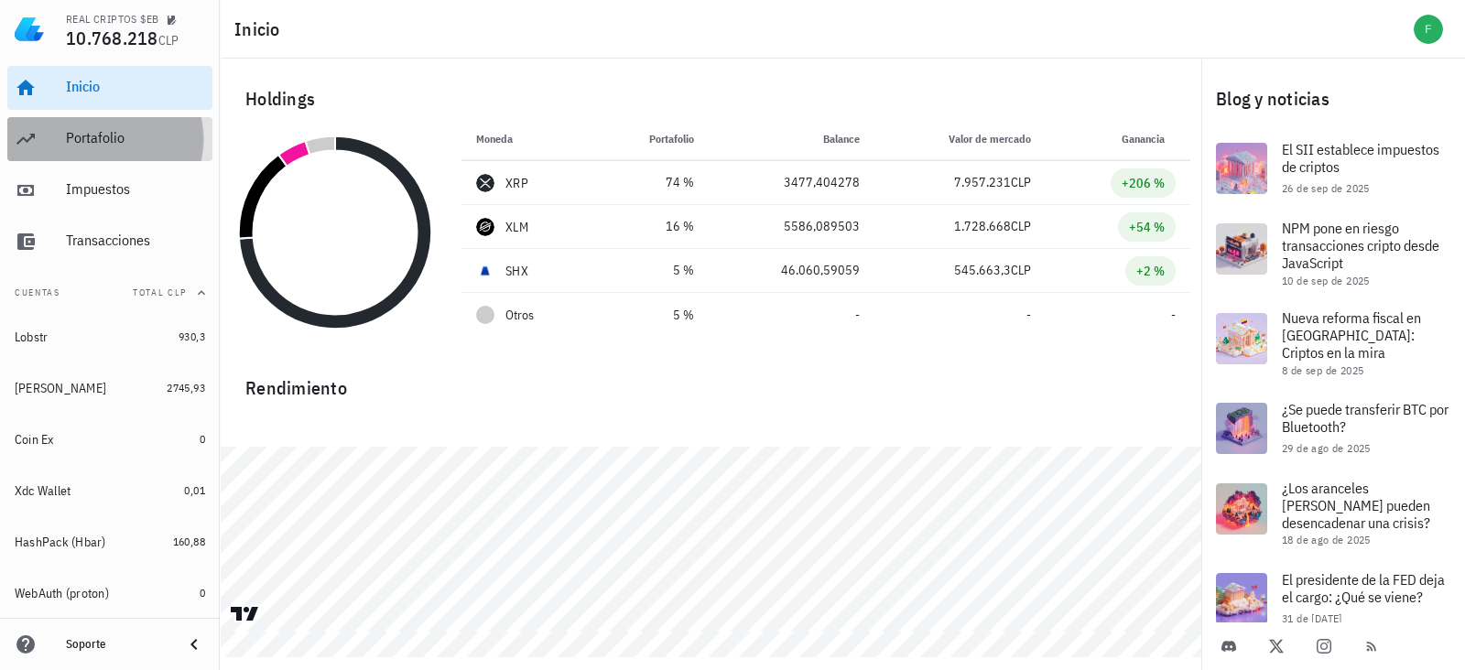
click at [51, 120] on link "Portafolio" at bounding box center [109, 139] width 205 height 44
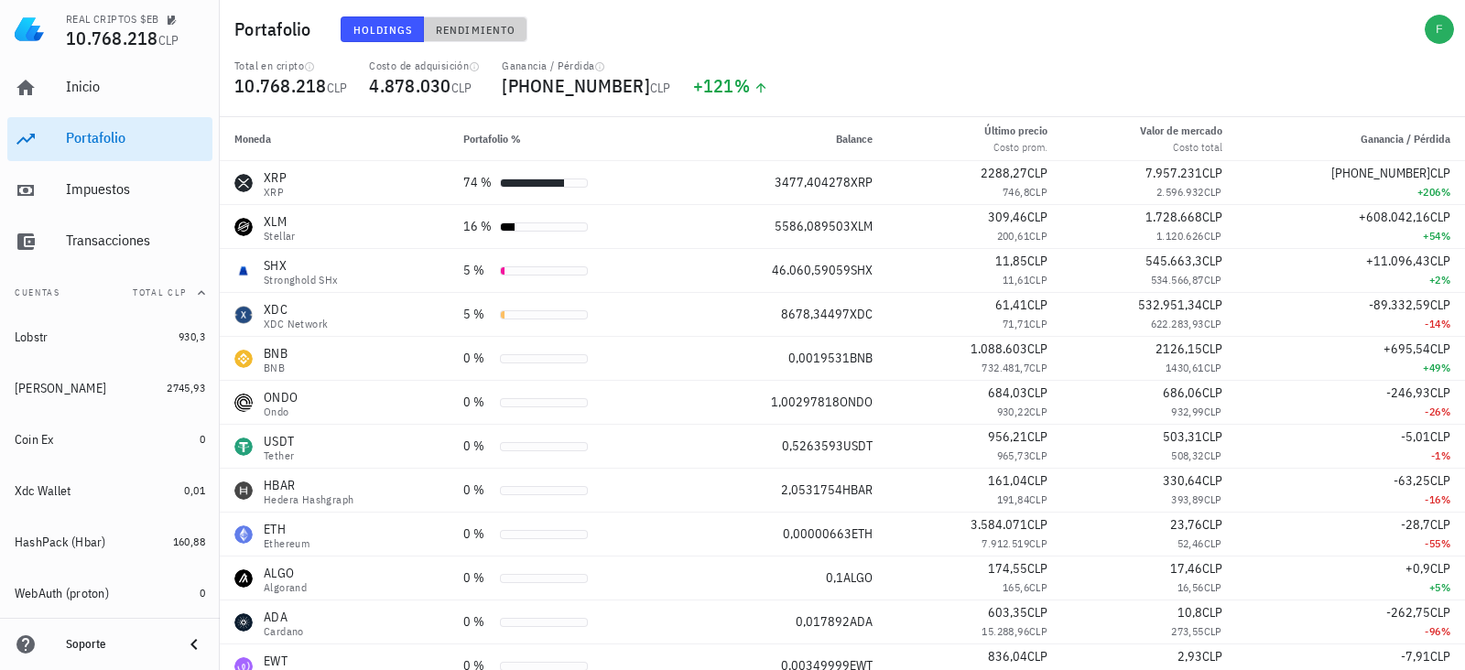
click at [449, 23] on span "Rendimiento" at bounding box center [475, 30] width 81 height 14
